Goal: Obtain resource: Download file/media

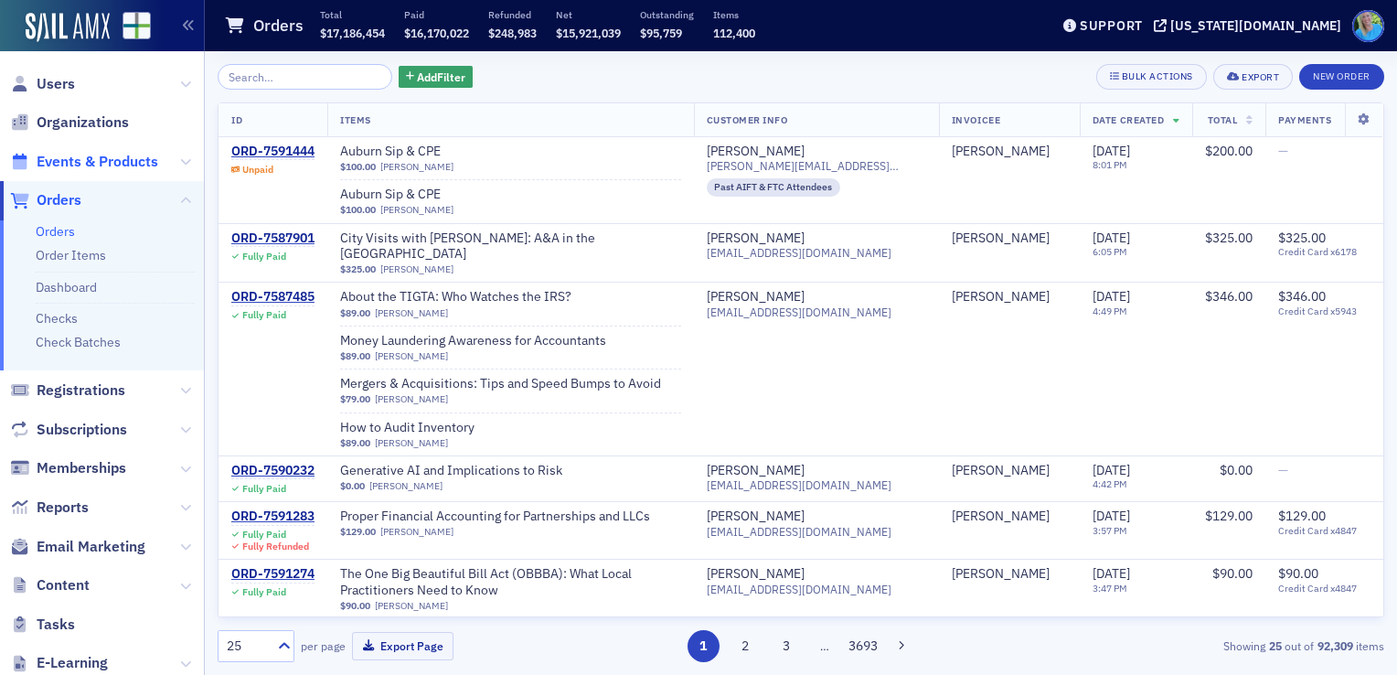
click at [86, 165] on span "Events & Products" at bounding box center [98, 162] width 122 height 20
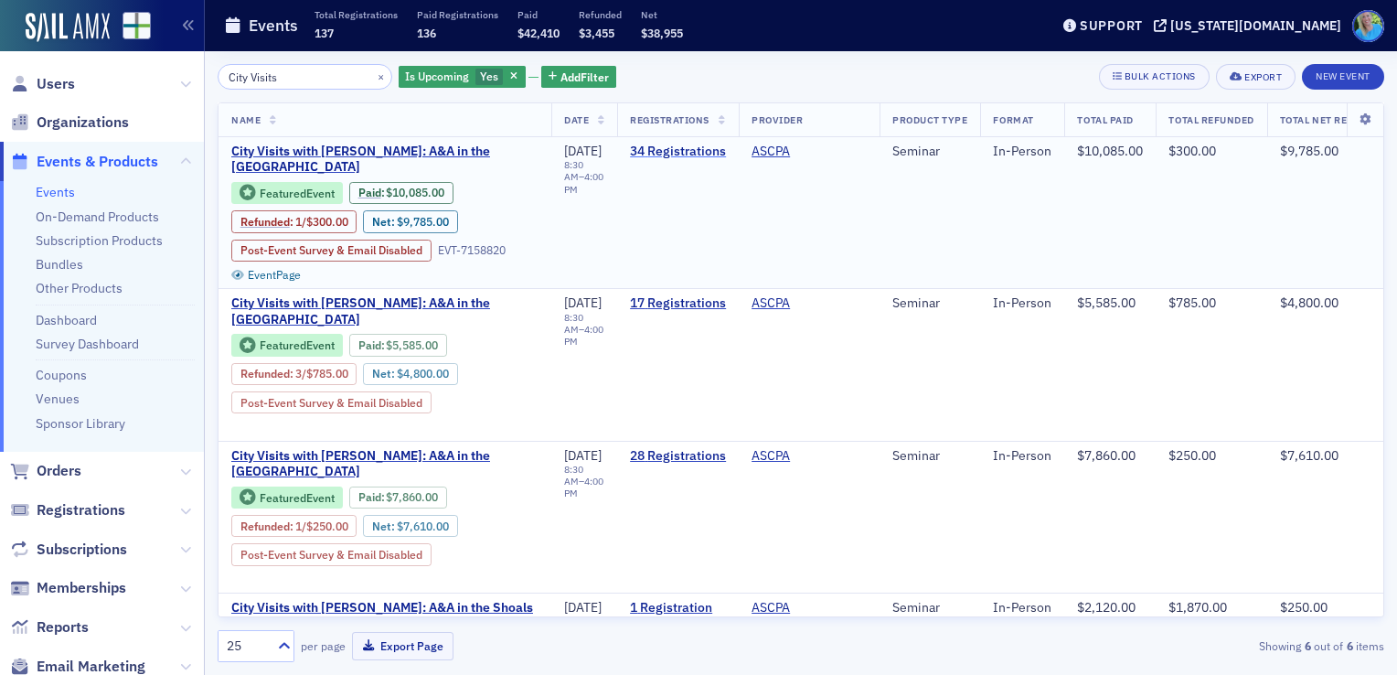
type input "City Visits"
click at [701, 148] on link "34 Registrations" at bounding box center [678, 152] width 96 height 16
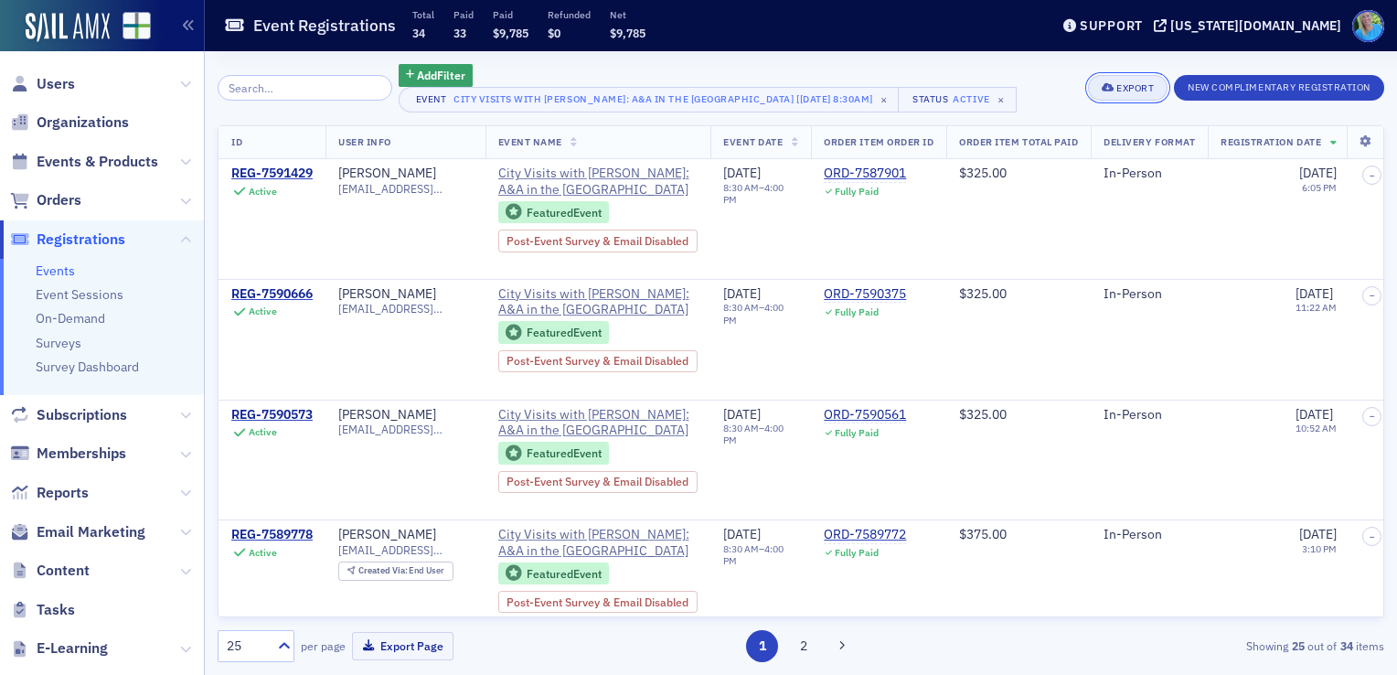
click at [1138, 86] on div "Export" at bounding box center [1135, 88] width 37 height 10
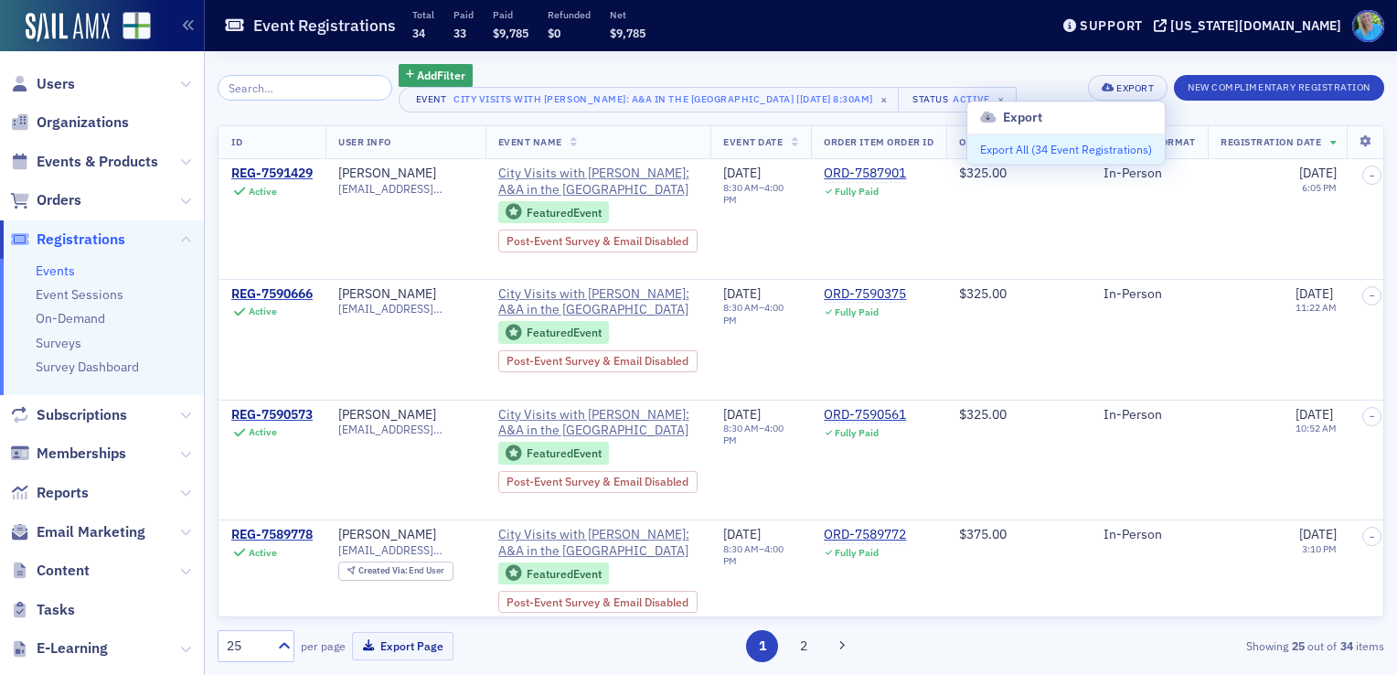
click at [1066, 144] on button "Export All ( 34 Event Registrations )" at bounding box center [1067, 148] width 198 height 29
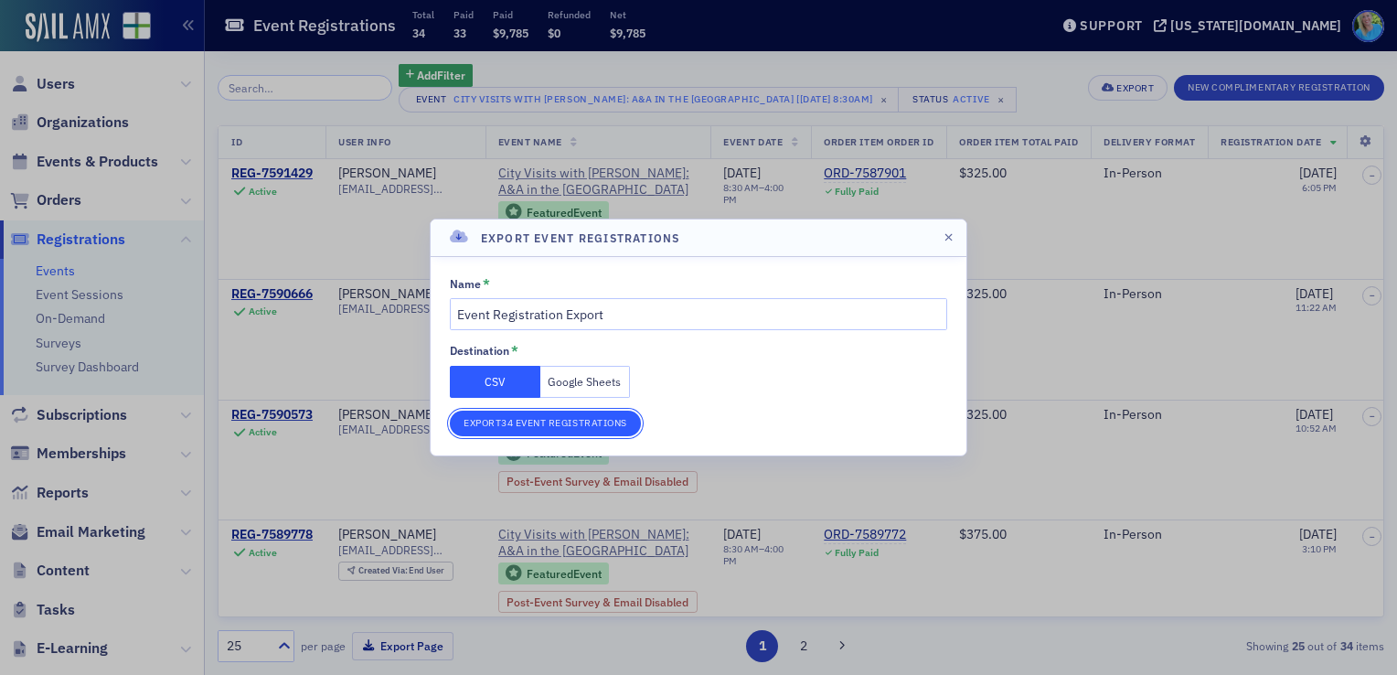
click at [536, 418] on button "Export 34 Event Registrations" at bounding box center [545, 424] width 191 height 26
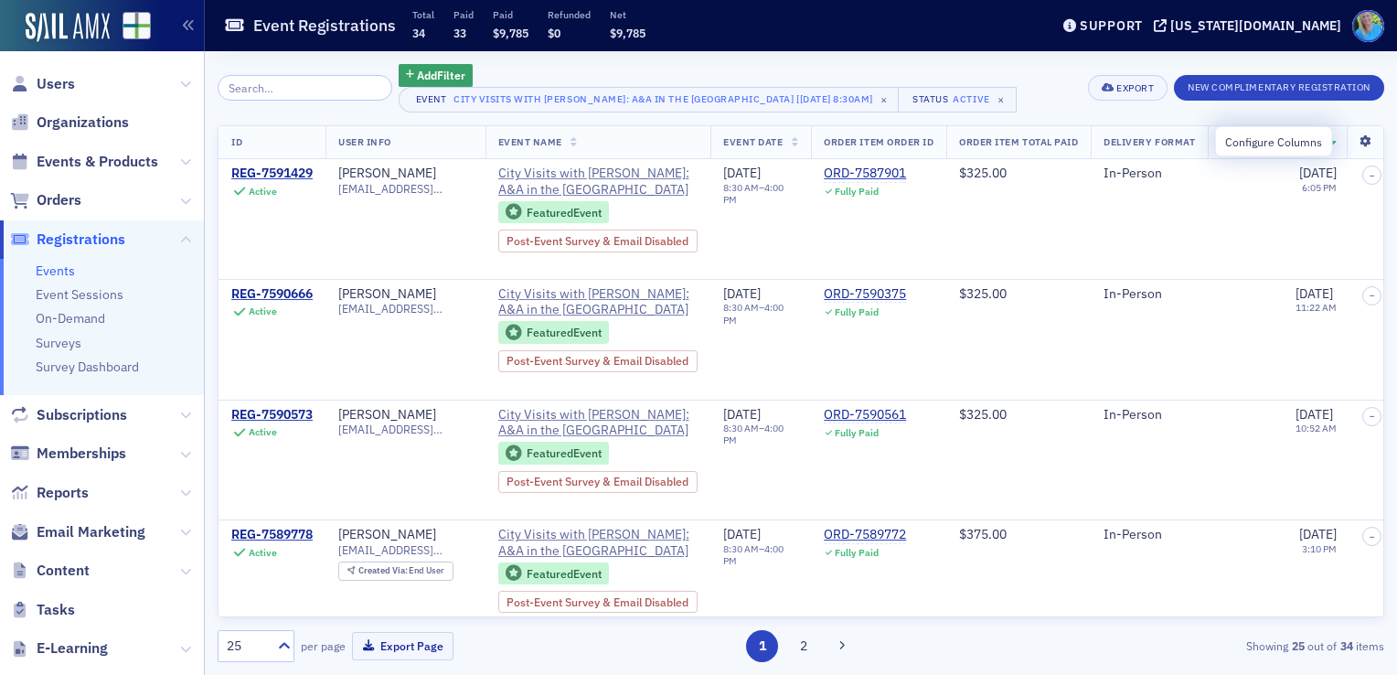
click at [1362, 143] on icon at bounding box center [1364, 141] width 37 height 11
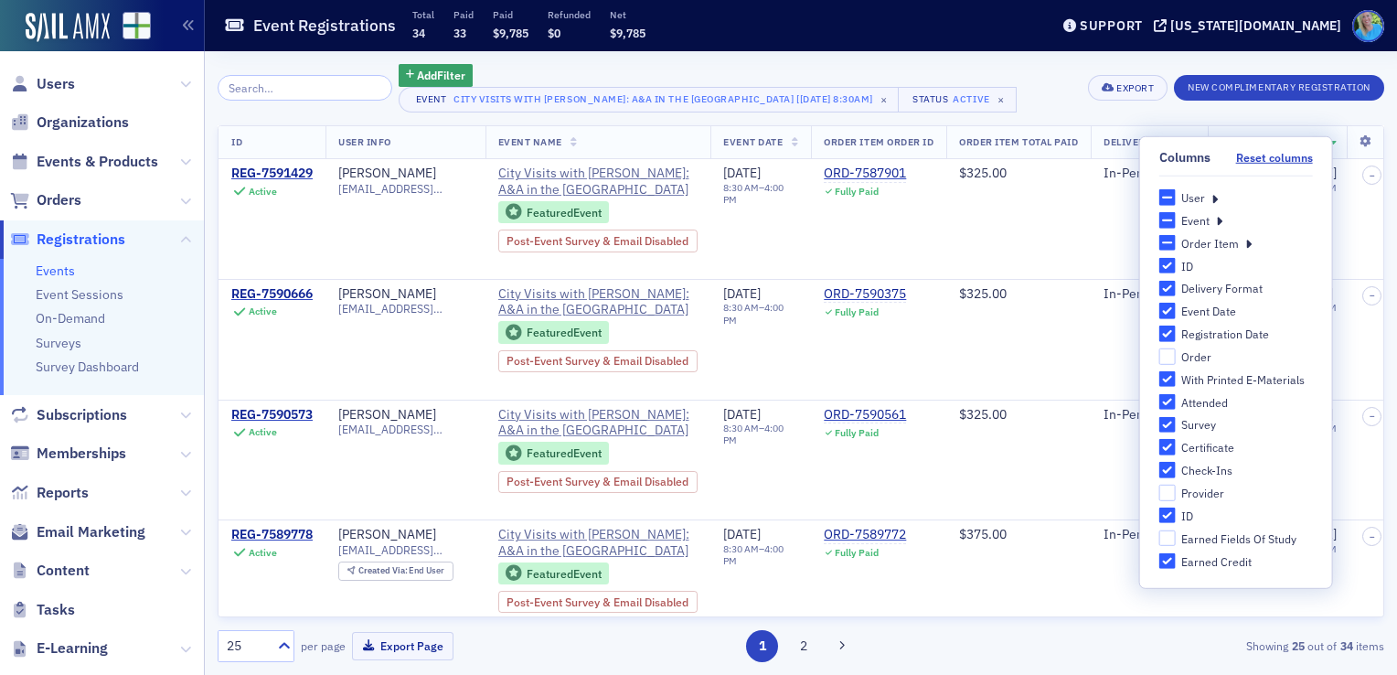
click at [1213, 196] on icon at bounding box center [1215, 197] width 6 height 16
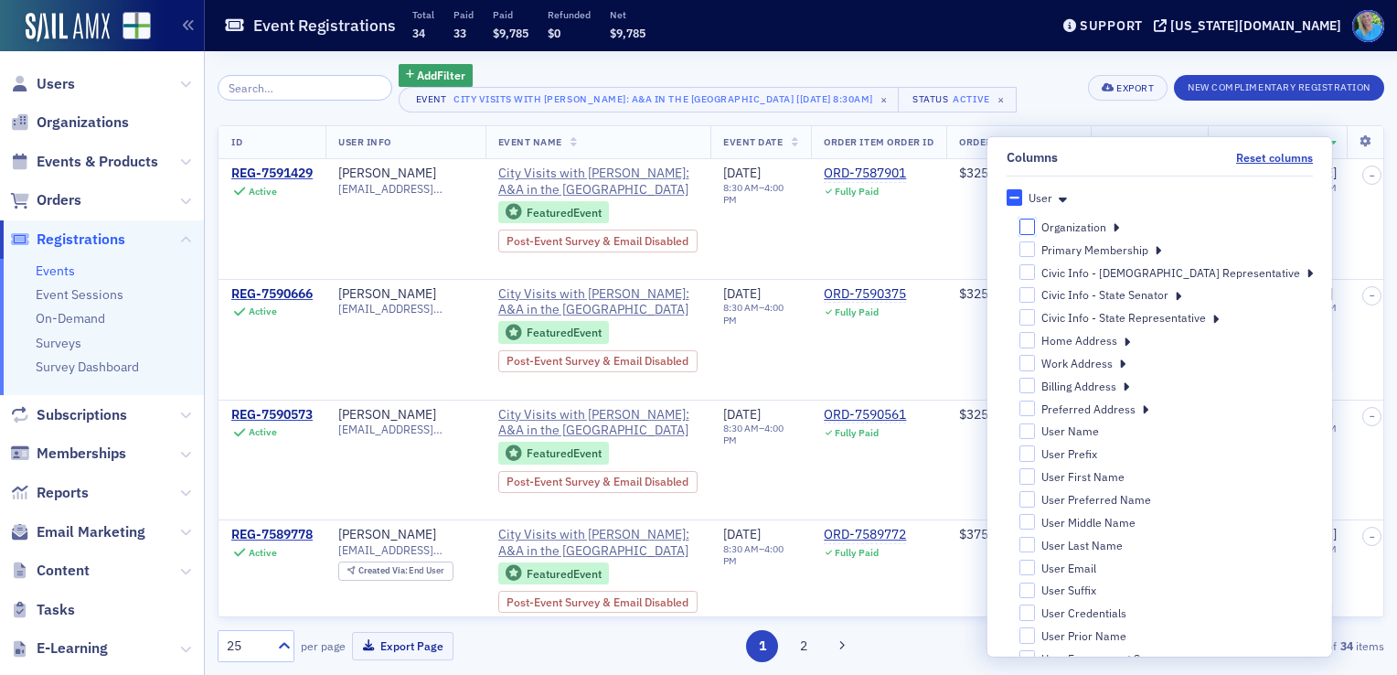
click at [1035, 228] on input "Organization" at bounding box center [1027, 227] width 16 height 16
checkbox input "false"
click at [1035, 251] on input "Primary Membership" at bounding box center [1027, 249] width 16 height 16
checkbox input "false"
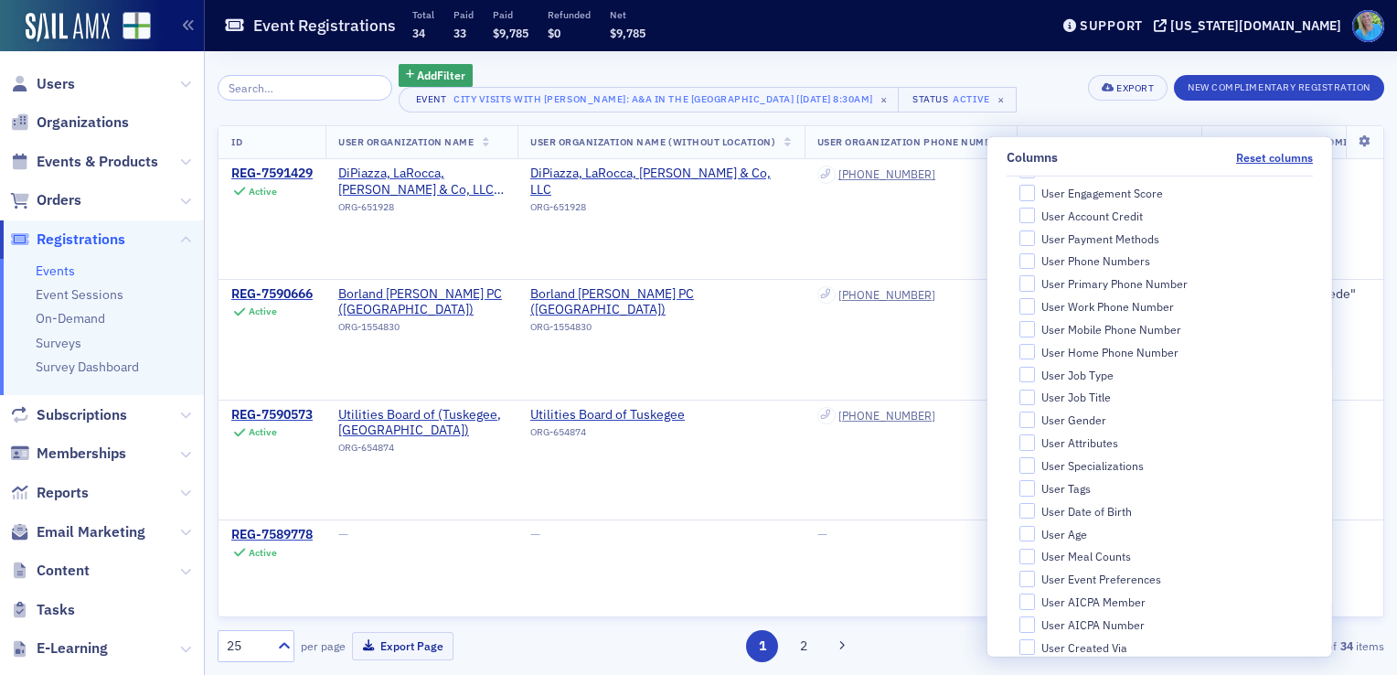
scroll to position [471, 0]
click at [1035, 387] on input "User Job Title" at bounding box center [1027, 391] width 16 height 16
checkbox input "true"
click at [1035, 364] on input "User Job Type" at bounding box center [1027, 369] width 16 height 16
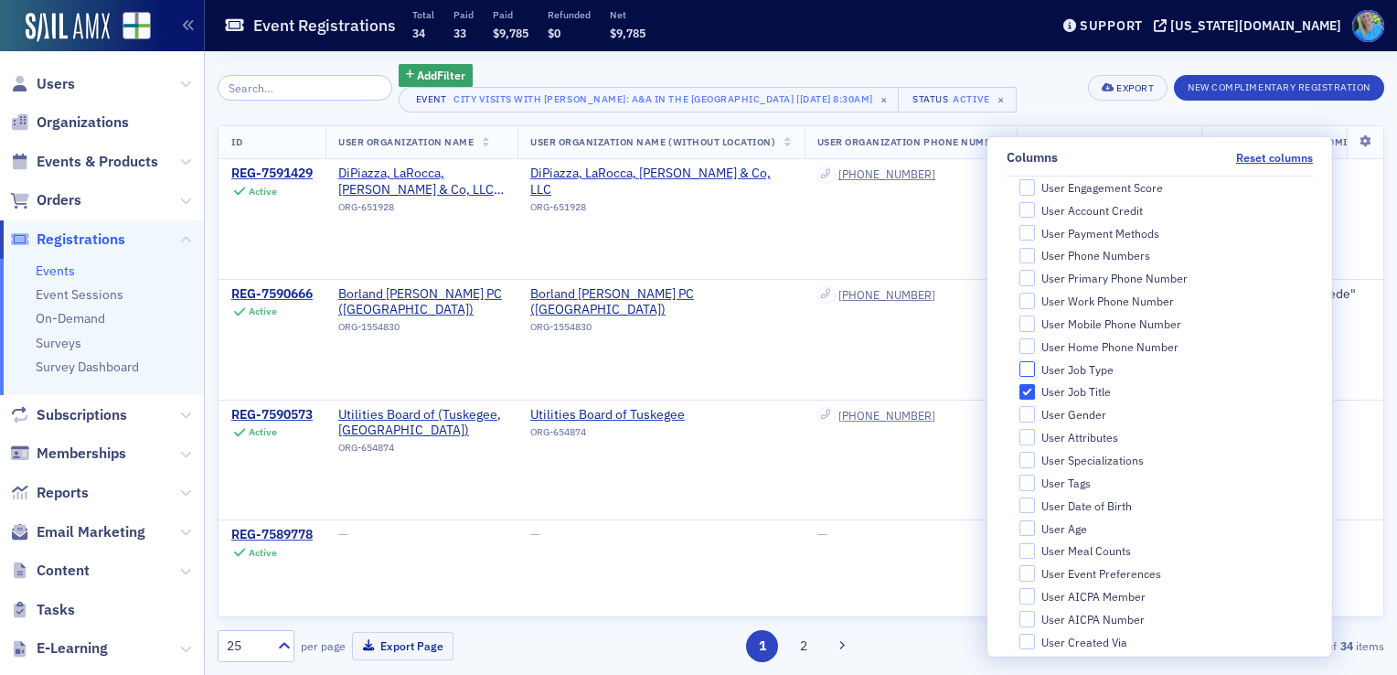
checkbox input "false"
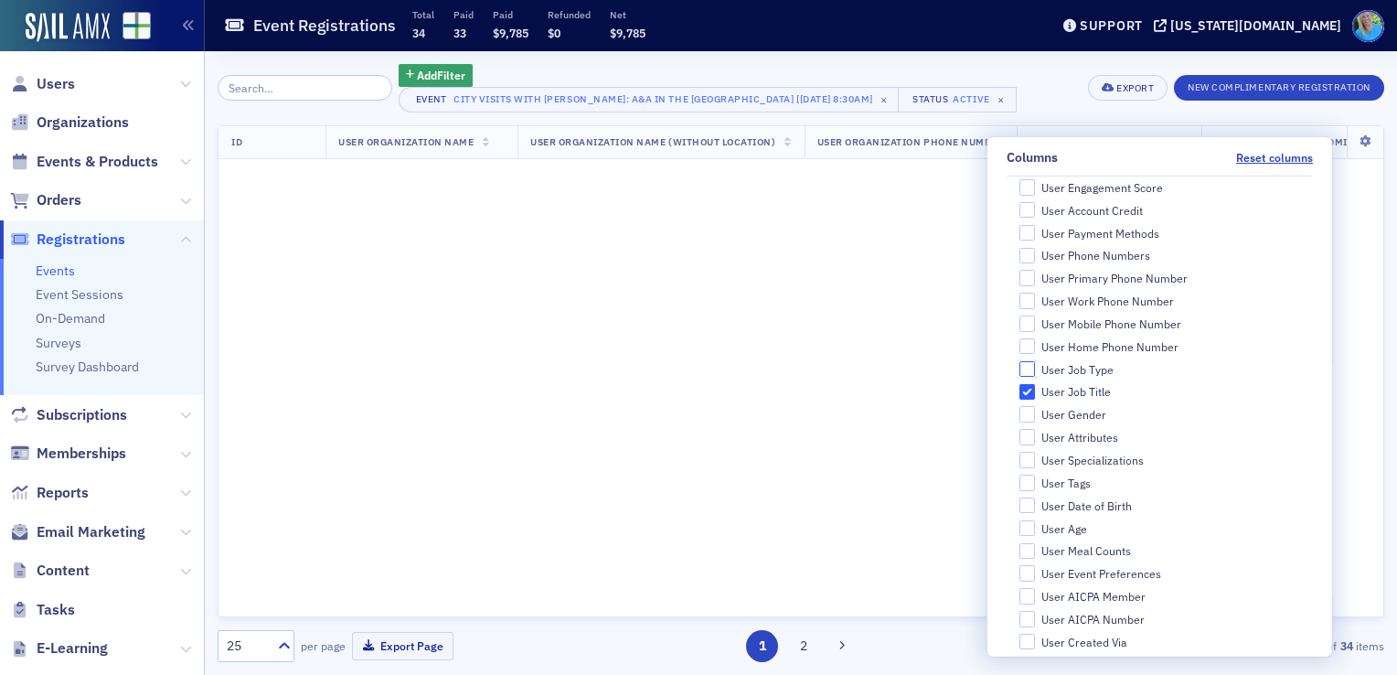
click at [1035, 364] on input "User Job Type" at bounding box center [1027, 369] width 16 height 16
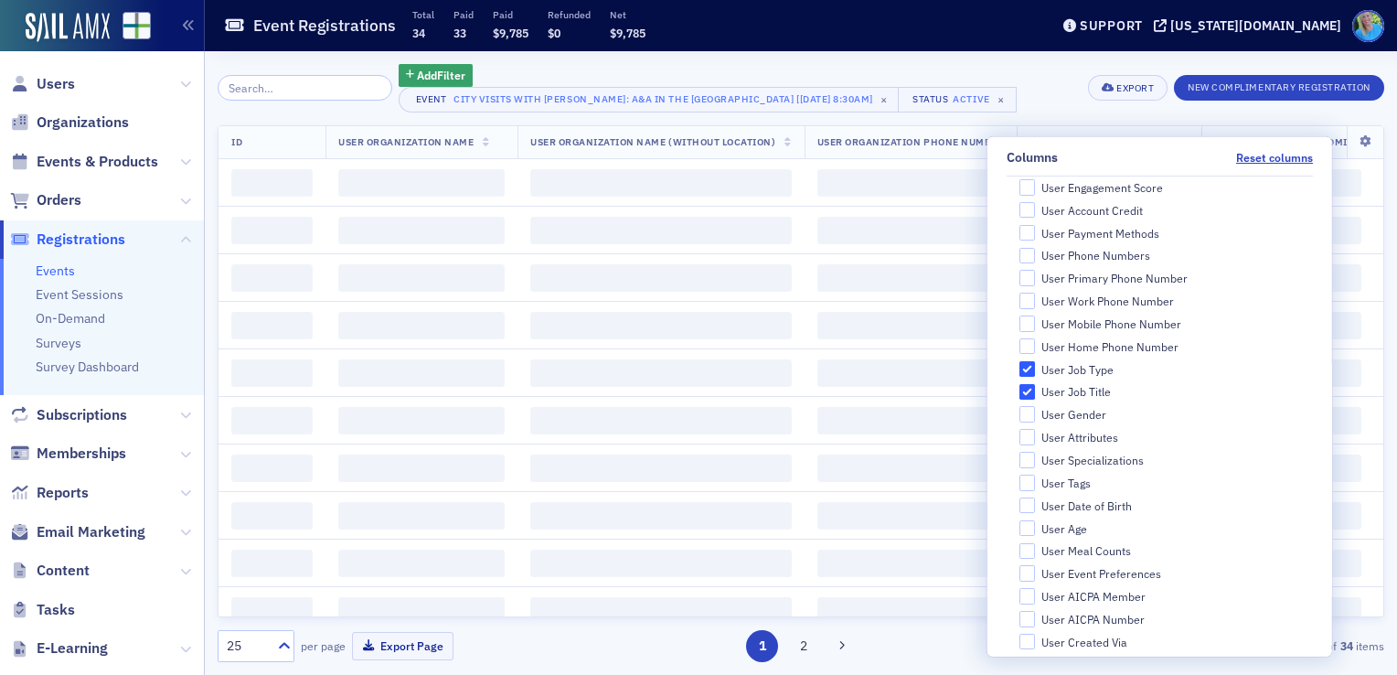
click at [1053, 97] on div "Add Filter Event City Visits with [PERSON_NAME]: A&A in the [GEOGRAPHIC_DATA] […" at bounding box center [801, 88] width 1167 height 48
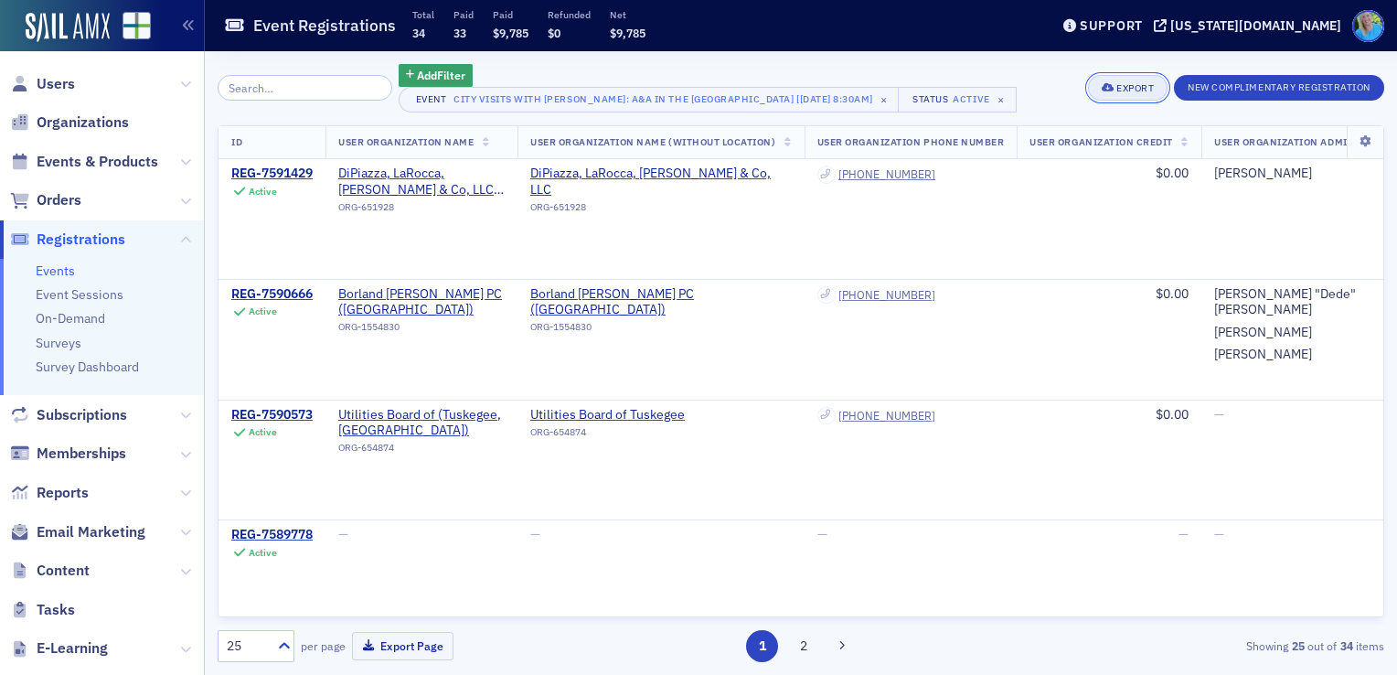
click at [1125, 93] on div "Export" at bounding box center [1135, 88] width 37 height 10
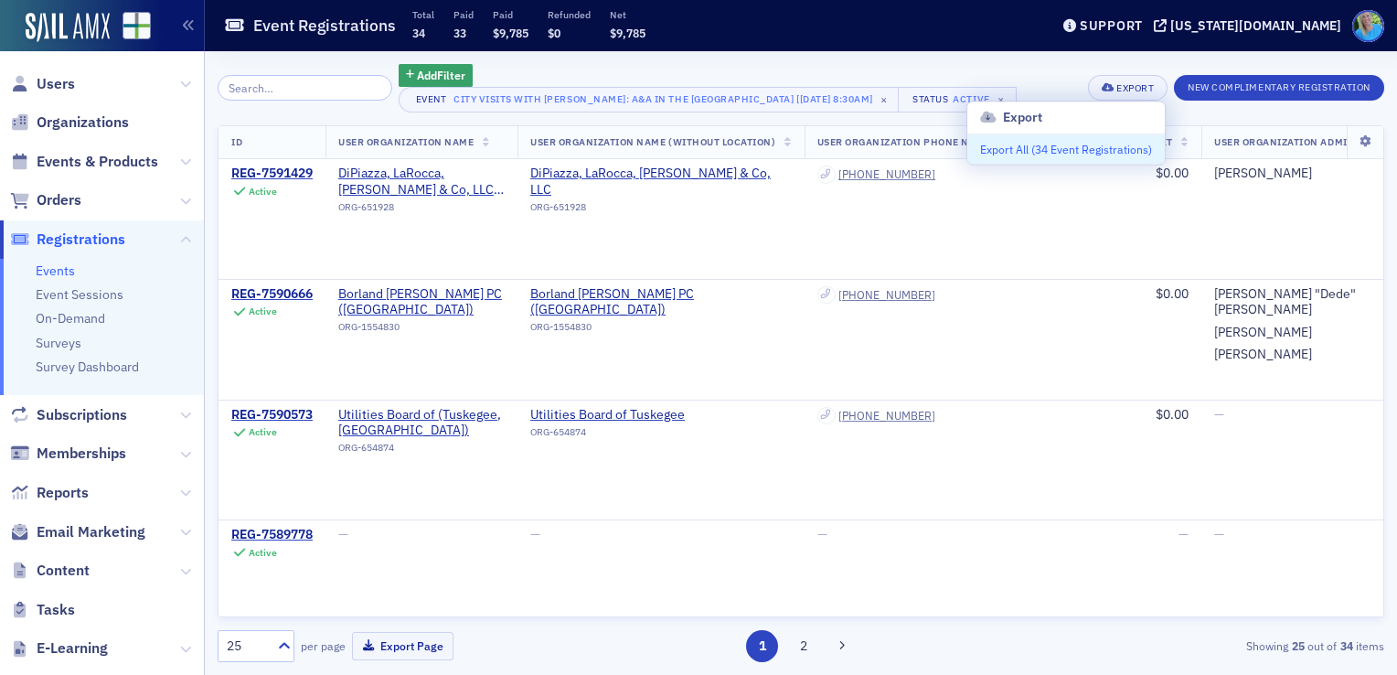
click at [1065, 144] on button "Export All ( 34 Event Registrations )" at bounding box center [1067, 148] width 198 height 29
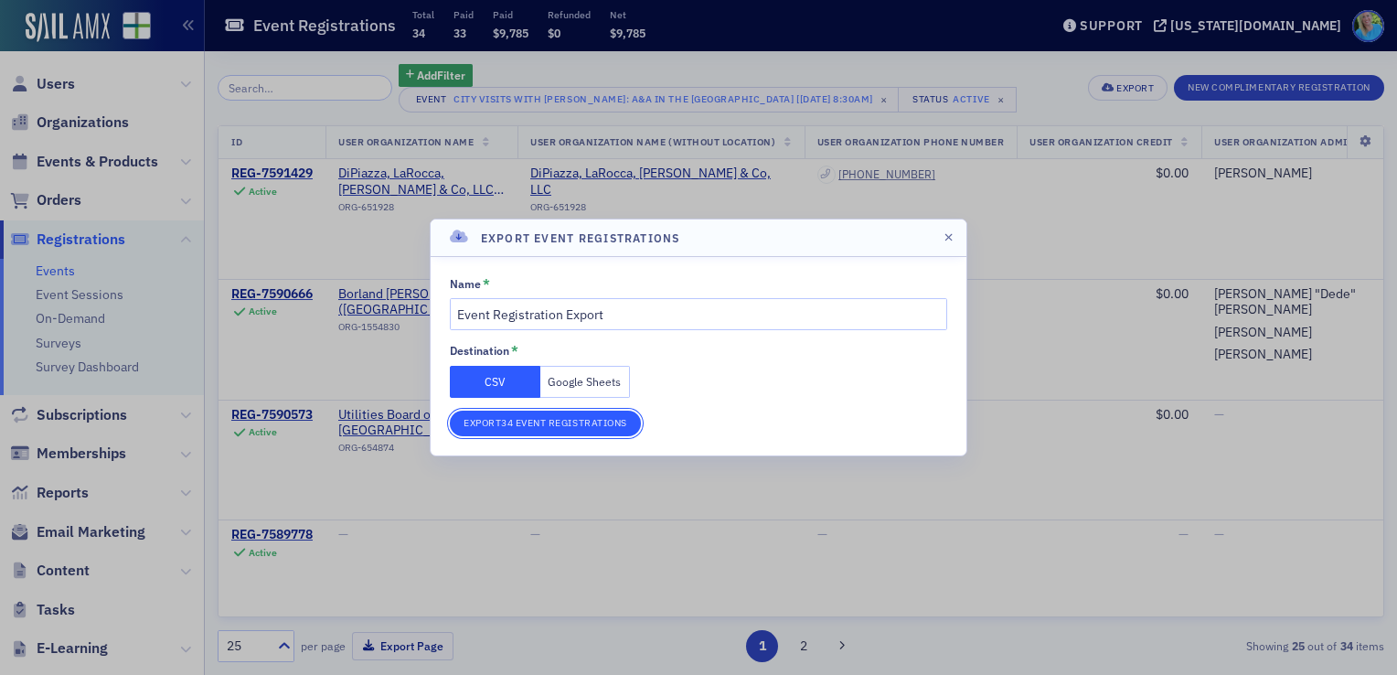
click at [625, 433] on button "Export 34 Event Registrations" at bounding box center [545, 424] width 191 height 26
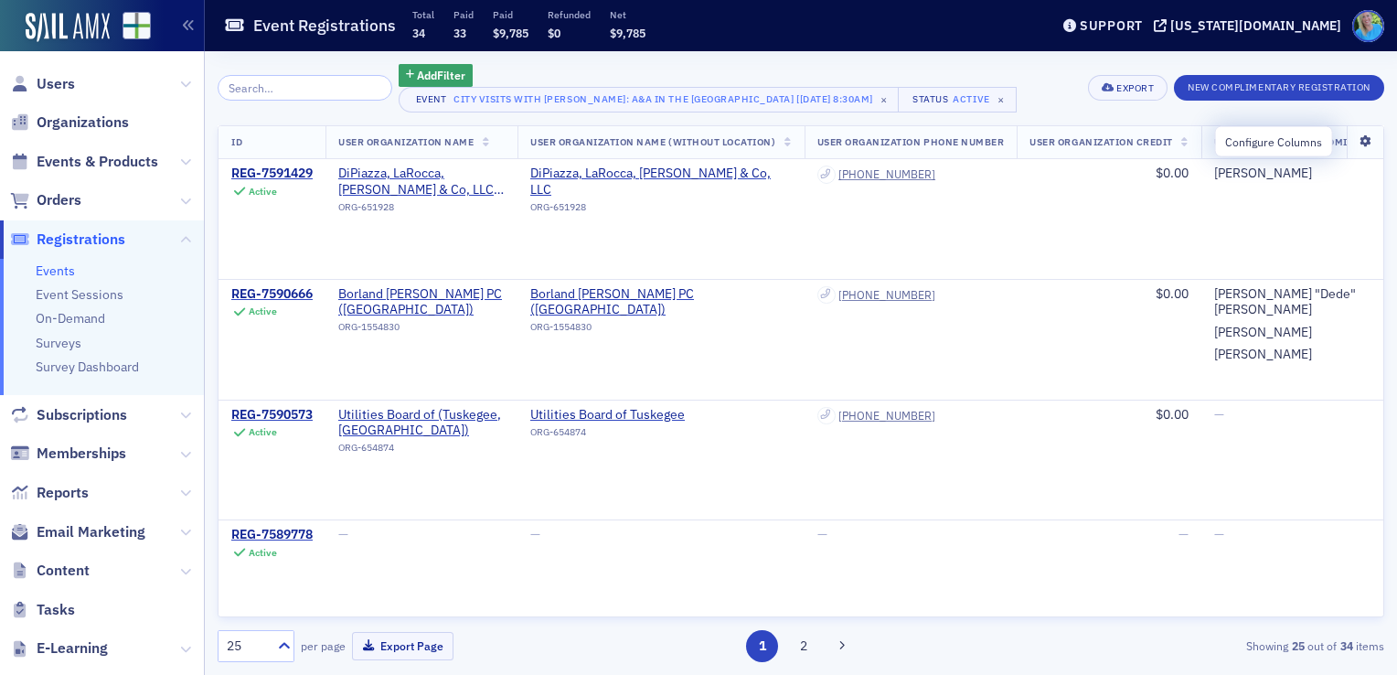
click at [1350, 141] on icon at bounding box center [1364, 141] width 37 height 11
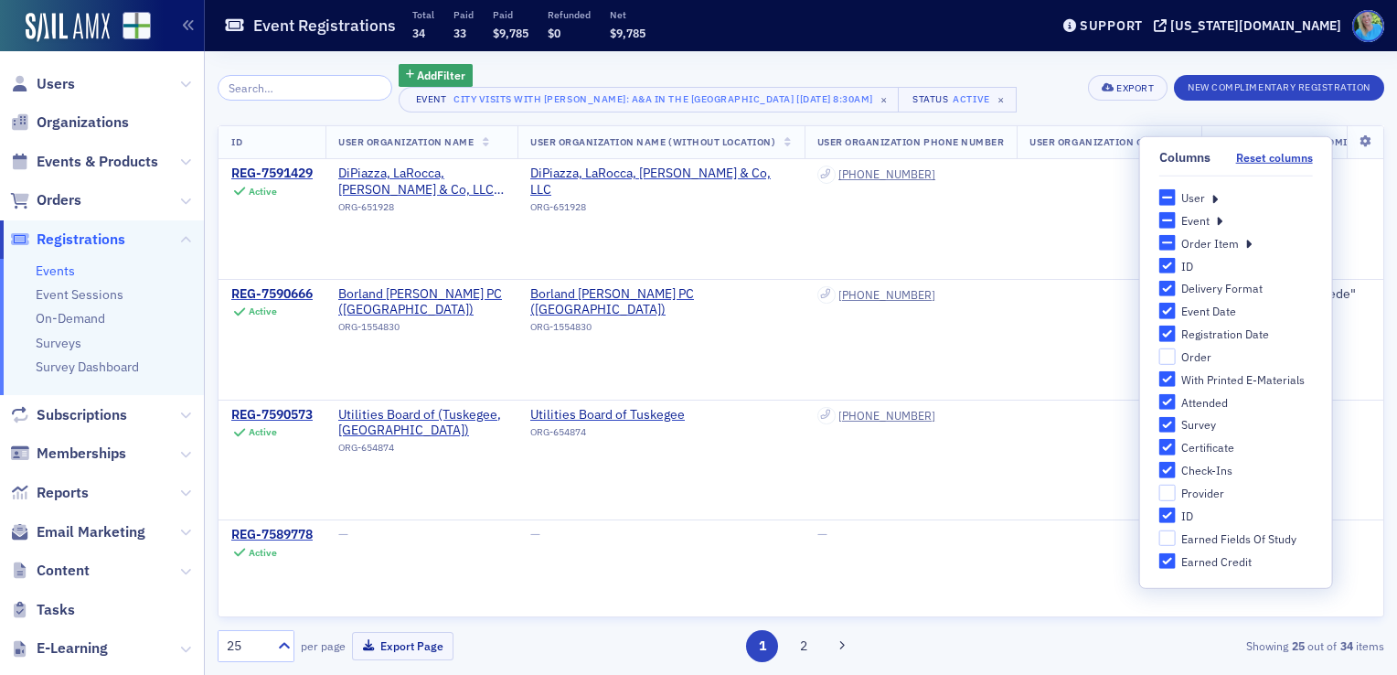
click at [1215, 198] on icon at bounding box center [1215, 197] width 6 height 16
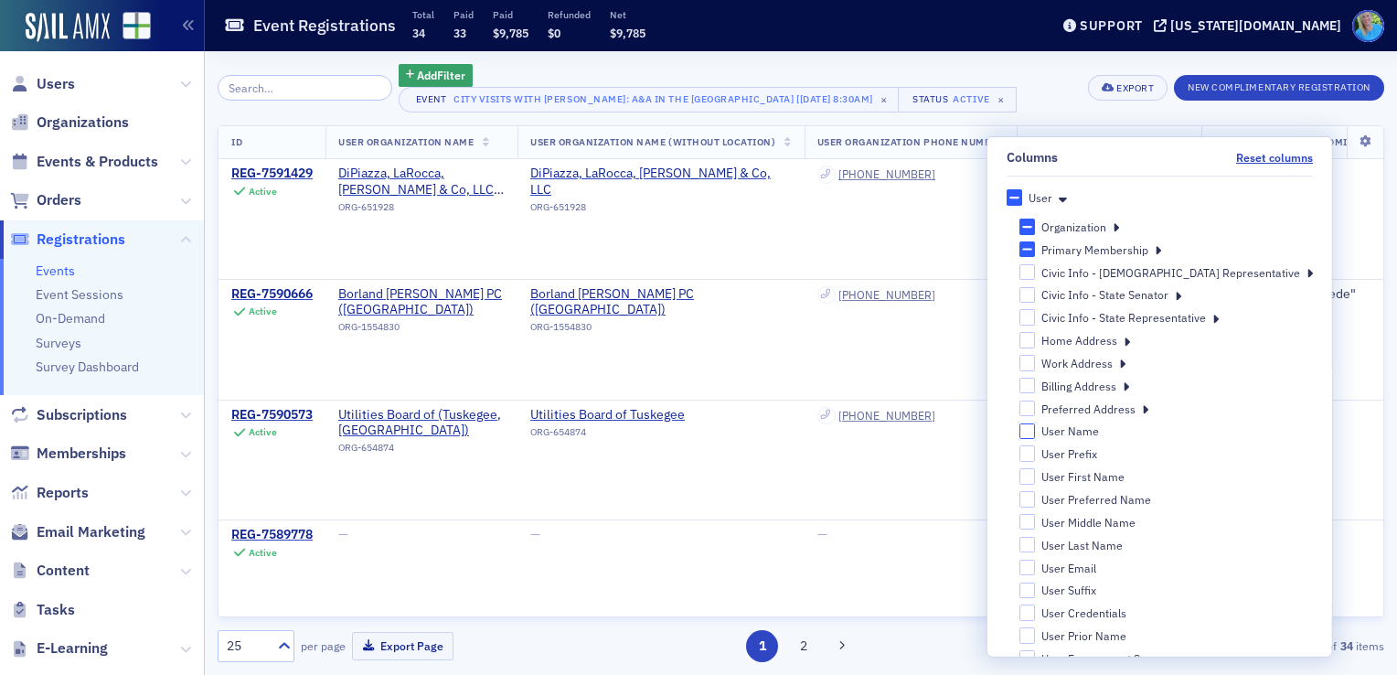
click at [1035, 436] on input "User Name" at bounding box center [1027, 431] width 16 height 16
checkbox input "true"
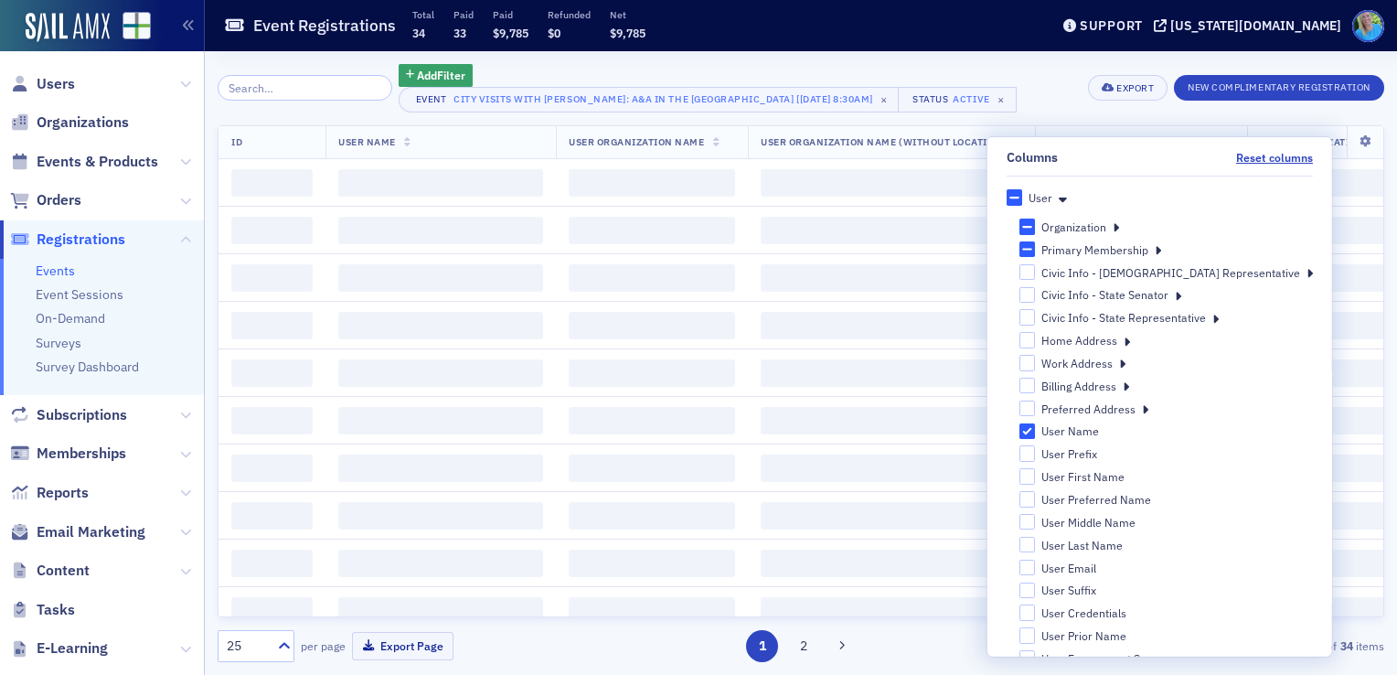
click at [1067, 95] on div "Add Filter Event City Visits with [PERSON_NAME]: A&A in the [GEOGRAPHIC_DATA] […" at bounding box center [801, 88] width 1167 height 48
click at [1066, 75] on div "Add Filter Event City Visits with [PERSON_NAME]: A&A in the [GEOGRAPHIC_DATA] […" at bounding box center [801, 88] width 1167 height 48
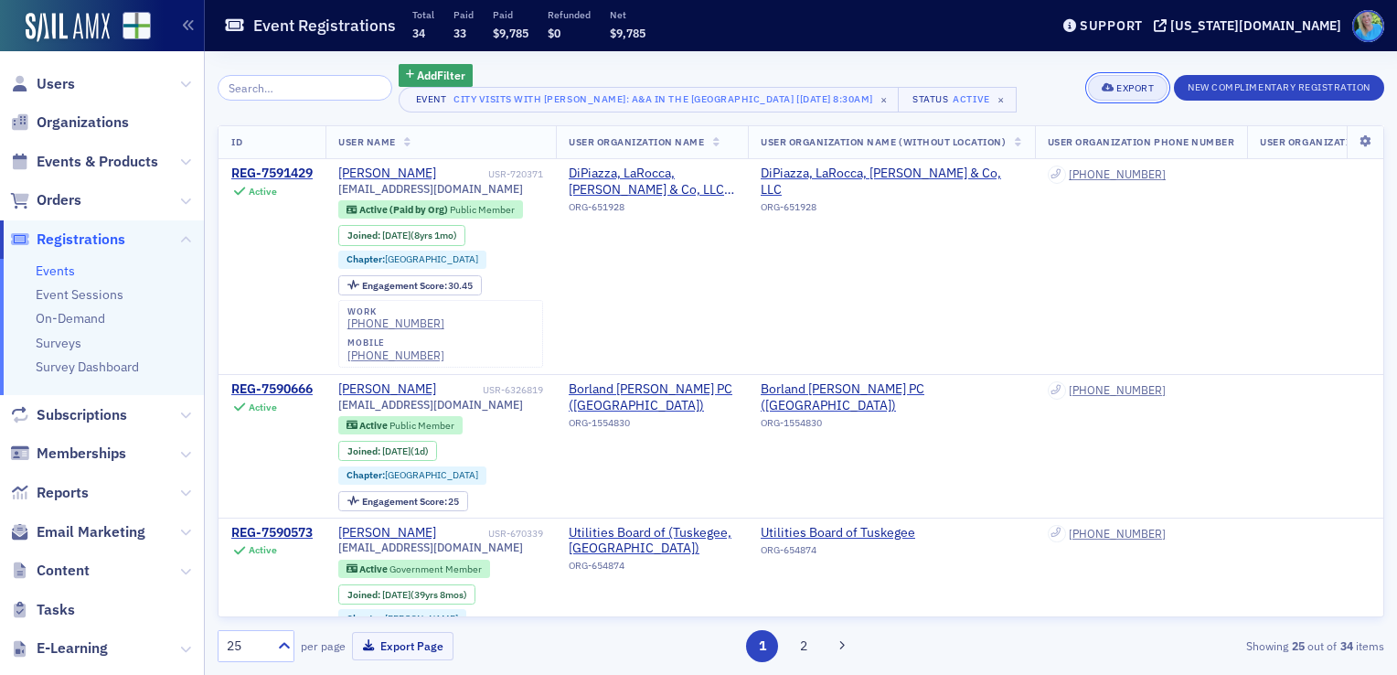
click at [1116, 81] on button "Export" at bounding box center [1128, 88] width 80 height 26
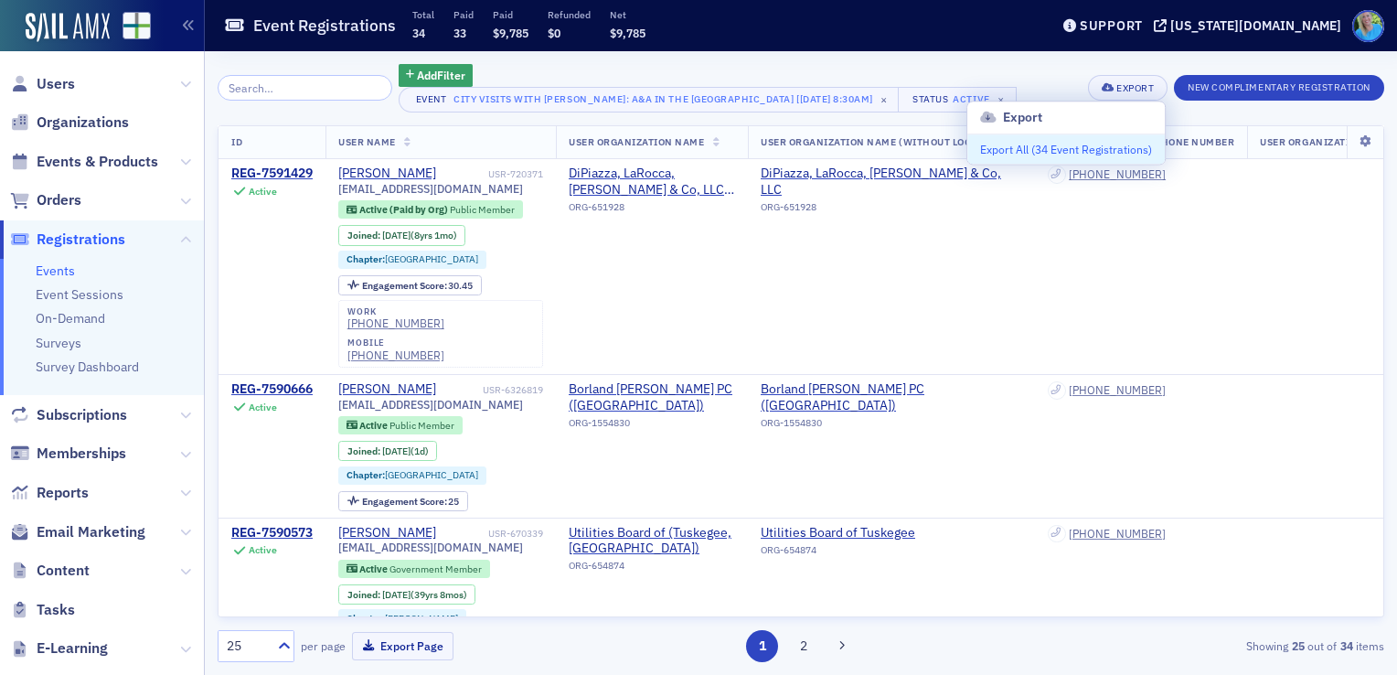
click at [1046, 143] on button "Export All ( 34 Event Registrations )" at bounding box center [1067, 148] width 198 height 29
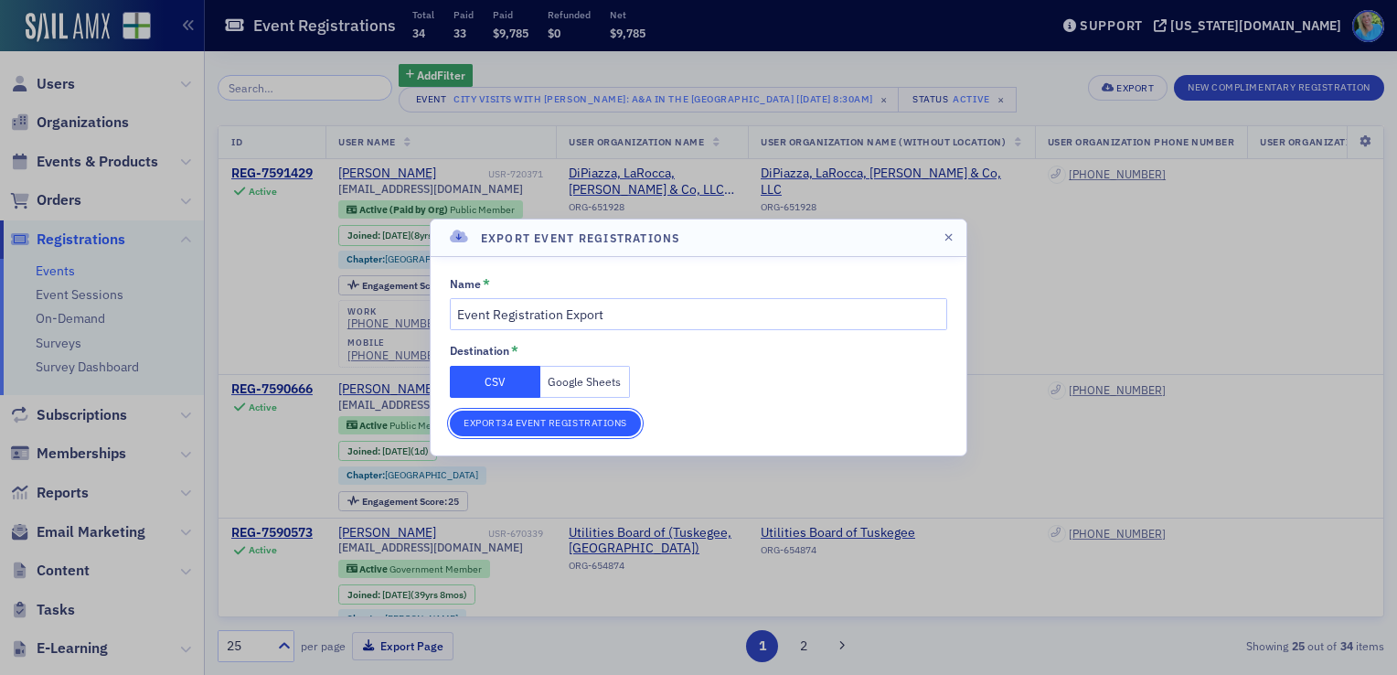
click at [564, 428] on button "Export 34 Event Registrations" at bounding box center [545, 424] width 191 height 26
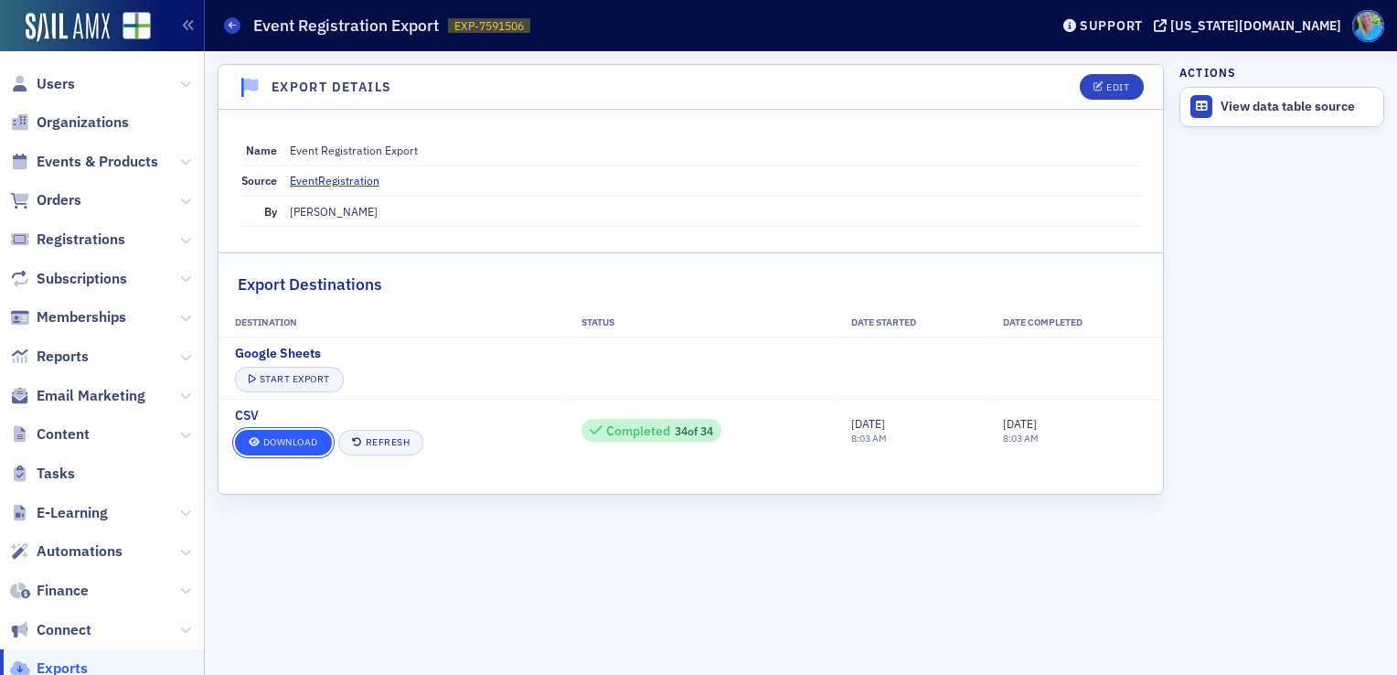
click at [296, 440] on link "Download" at bounding box center [283, 443] width 97 height 26
click at [266, 433] on link "Download" at bounding box center [283, 443] width 97 height 26
click at [710, 348] on table "Destination Status Date Started Date Completed Google Sheets Start Export CSV D…" at bounding box center [691, 385] width 945 height 153
click at [306, 447] on link "Download" at bounding box center [283, 443] width 97 height 26
